Goal: Information Seeking & Learning: Learn about a topic

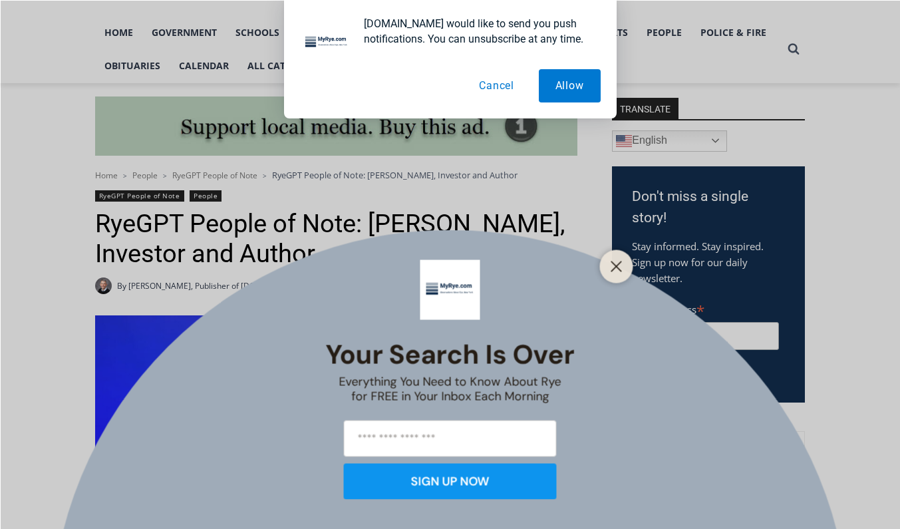
scroll to position [282, 0]
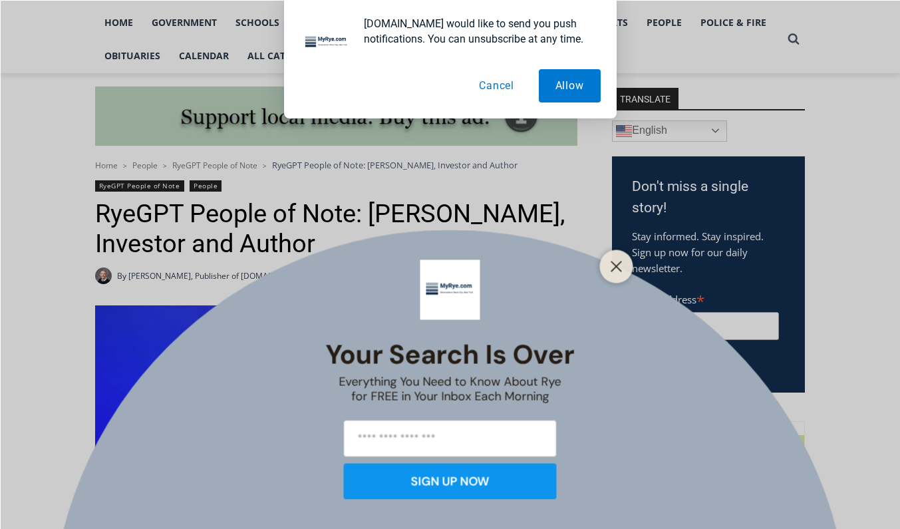
click at [609, 271] on button "Close" at bounding box center [616, 266] width 19 height 19
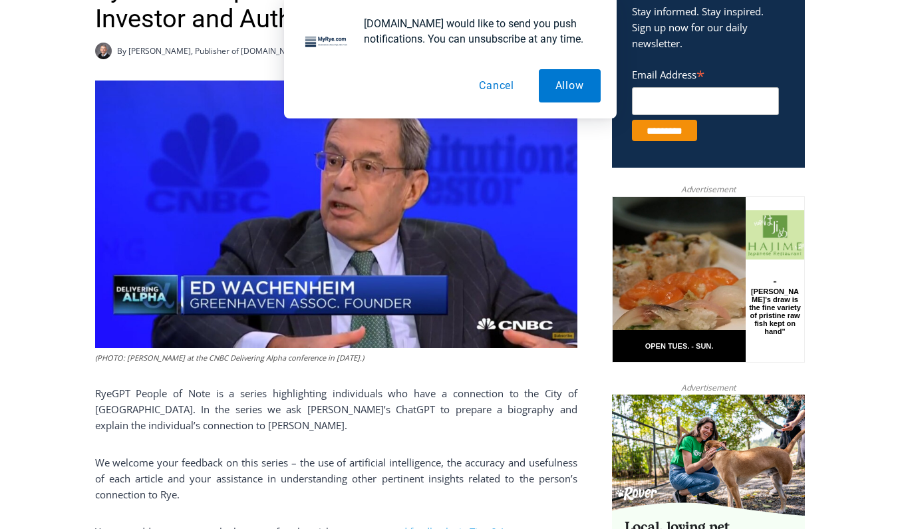
scroll to position [528, 0]
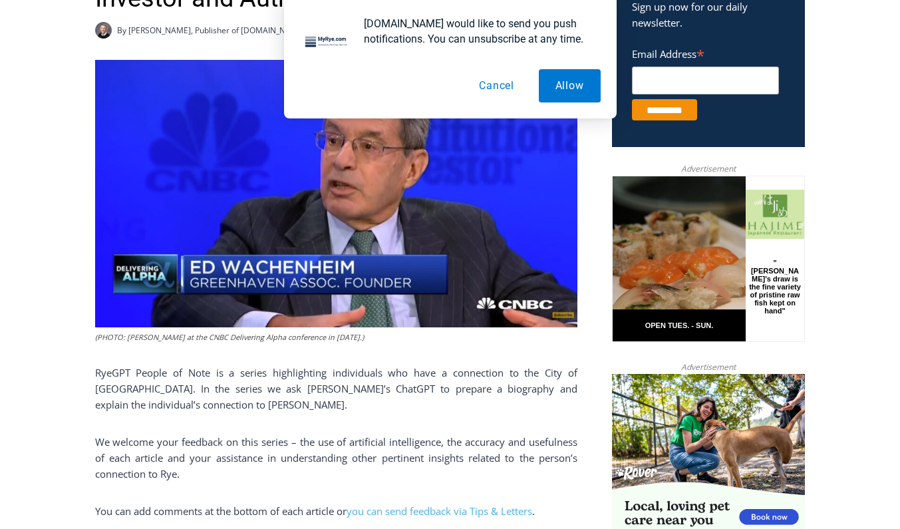
click at [379, 248] on img at bounding box center [336, 193] width 482 height 267
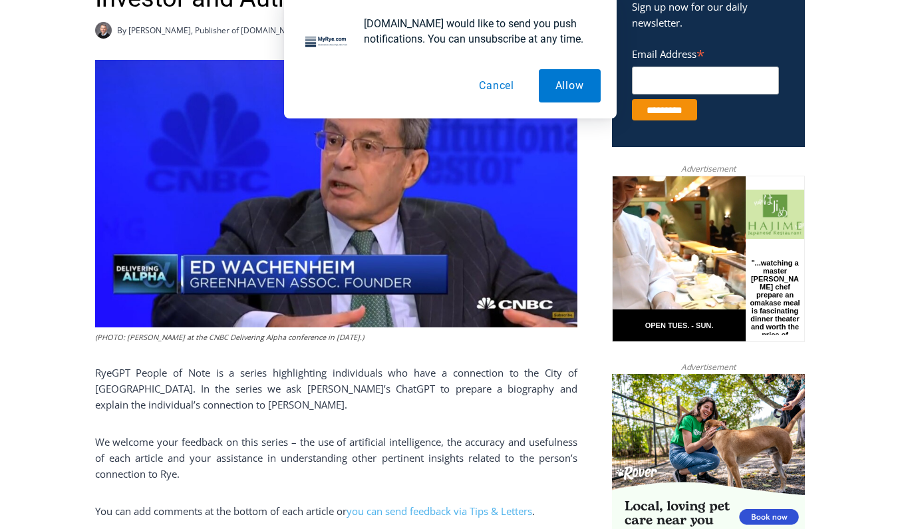
click at [343, 290] on img at bounding box center [336, 193] width 482 height 267
click at [348, 289] on img at bounding box center [336, 193] width 482 height 267
click at [500, 313] on img at bounding box center [336, 193] width 482 height 267
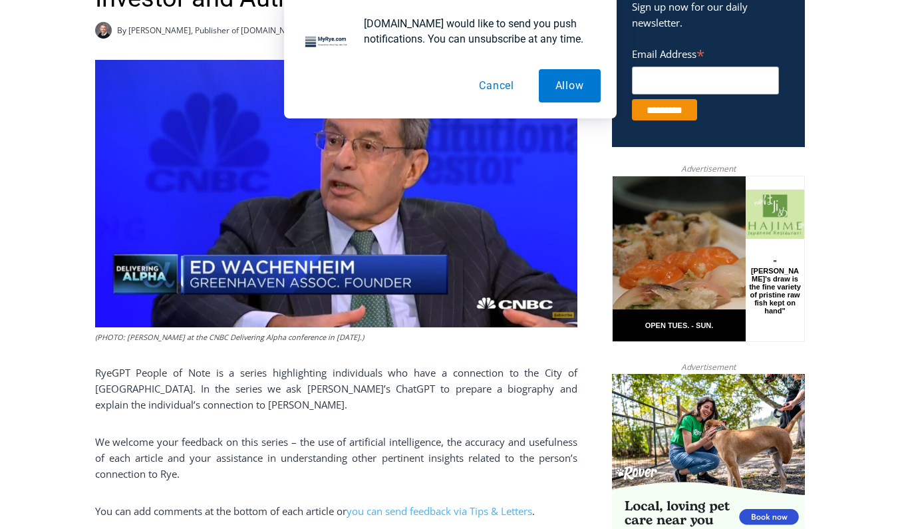
click at [486, 83] on button "Cancel" at bounding box center [496, 85] width 69 height 33
